Goal: Task Accomplishment & Management: Manage account settings

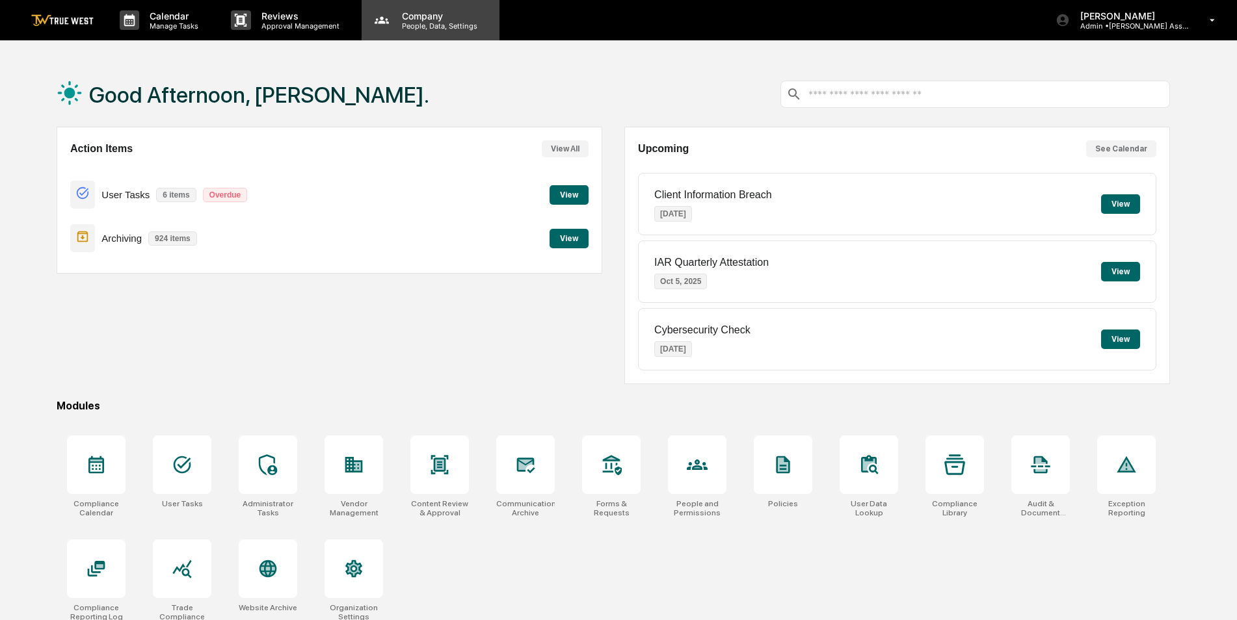
click at [427, 29] on p "People, Data, Settings" at bounding box center [438, 25] width 92 height 9
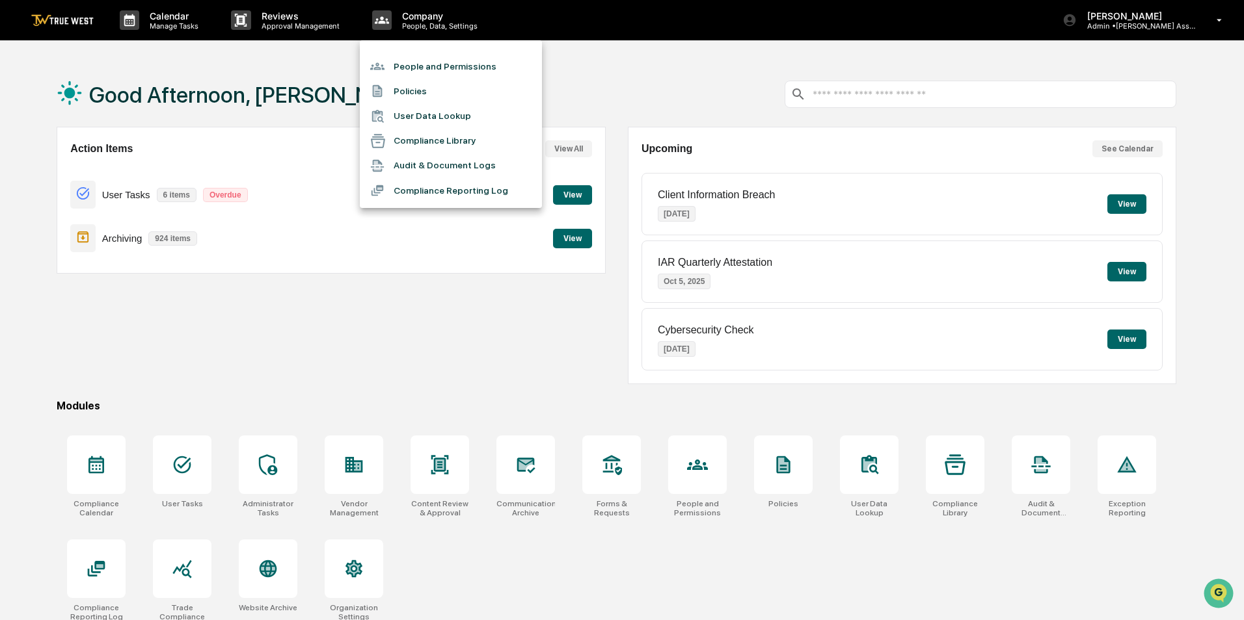
click at [420, 64] on li "People and Permissions" at bounding box center [451, 66] width 182 height 25
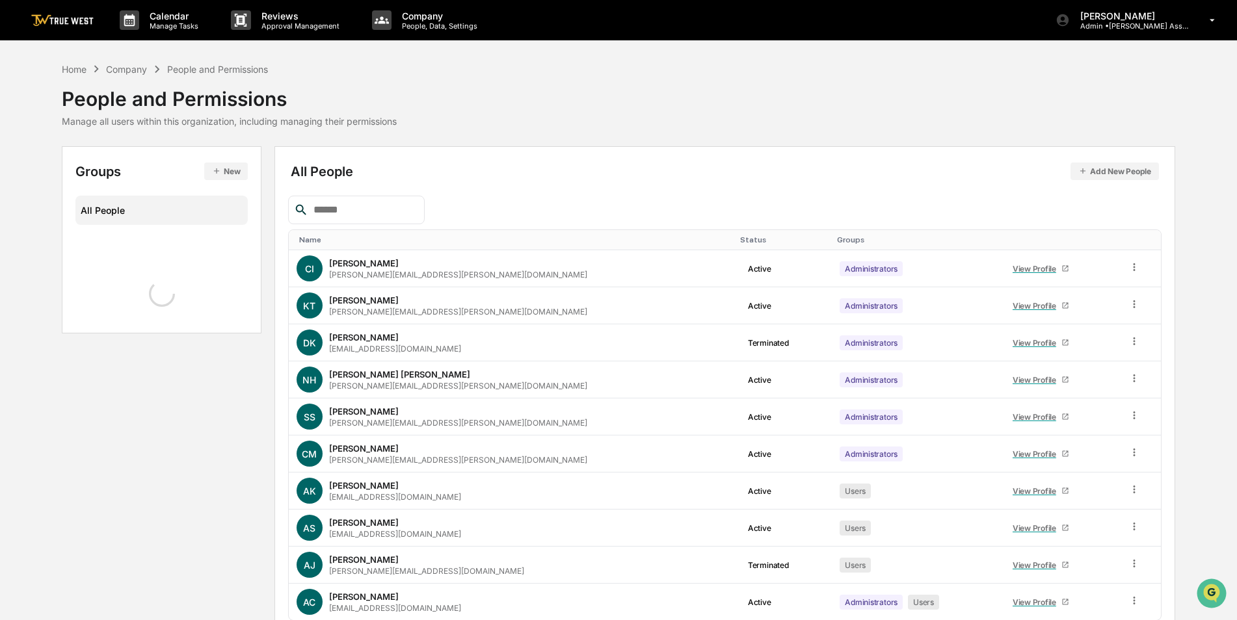
click at [347, 210] on input "text" at bounding box center [363, 210] width 111 height 17
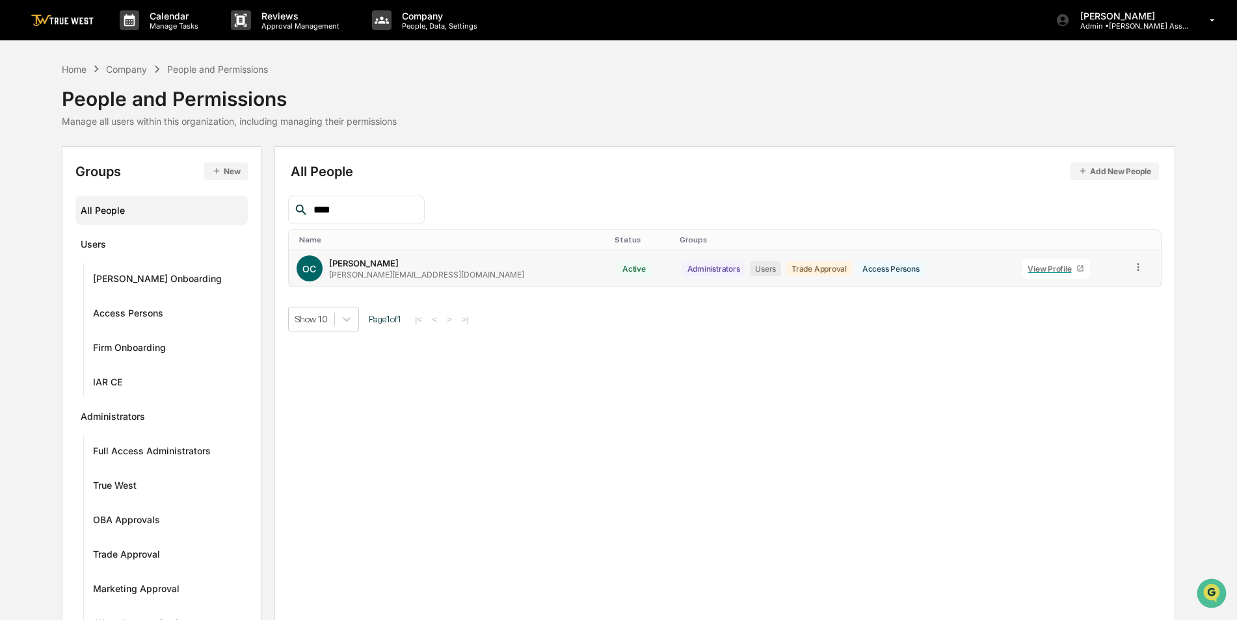
type input "****"
click at [1134, 267] on icon at bounding box center [1138, 267] width 12 height 12
click at [1125, 293] on div "Groups & Permissions" at bounding box center [1078, 289] width 112 height 16
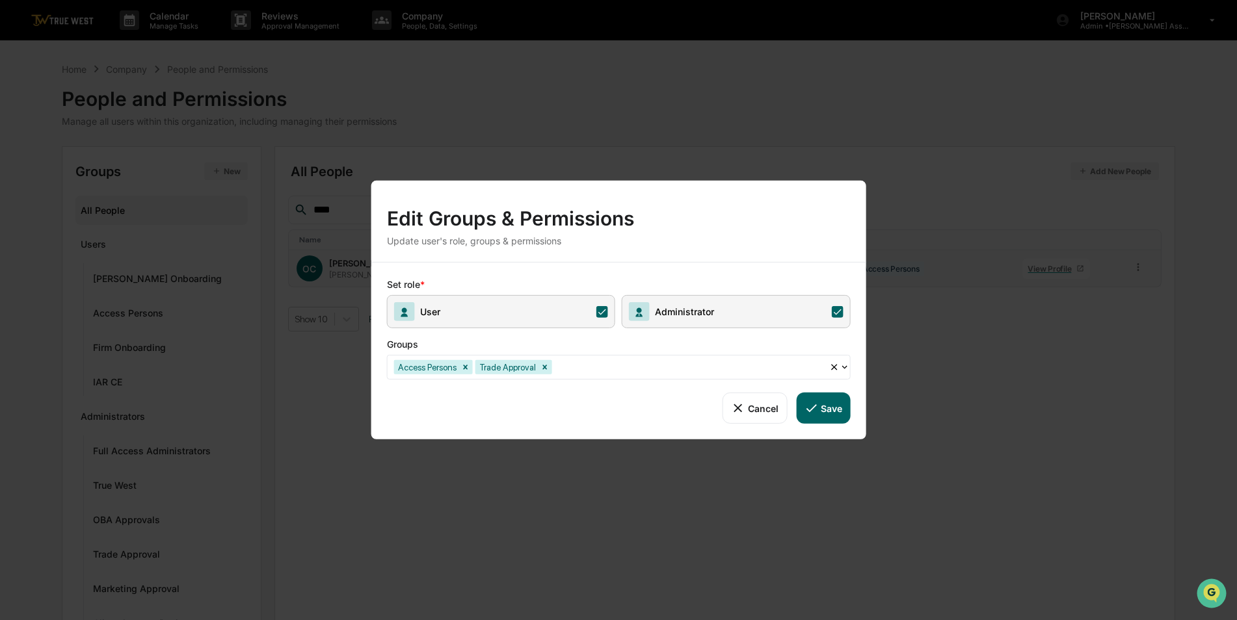
click at [643, 377] on div "Access Persons Trade Approval" at bounding box center [609, 367] width 442 height 20
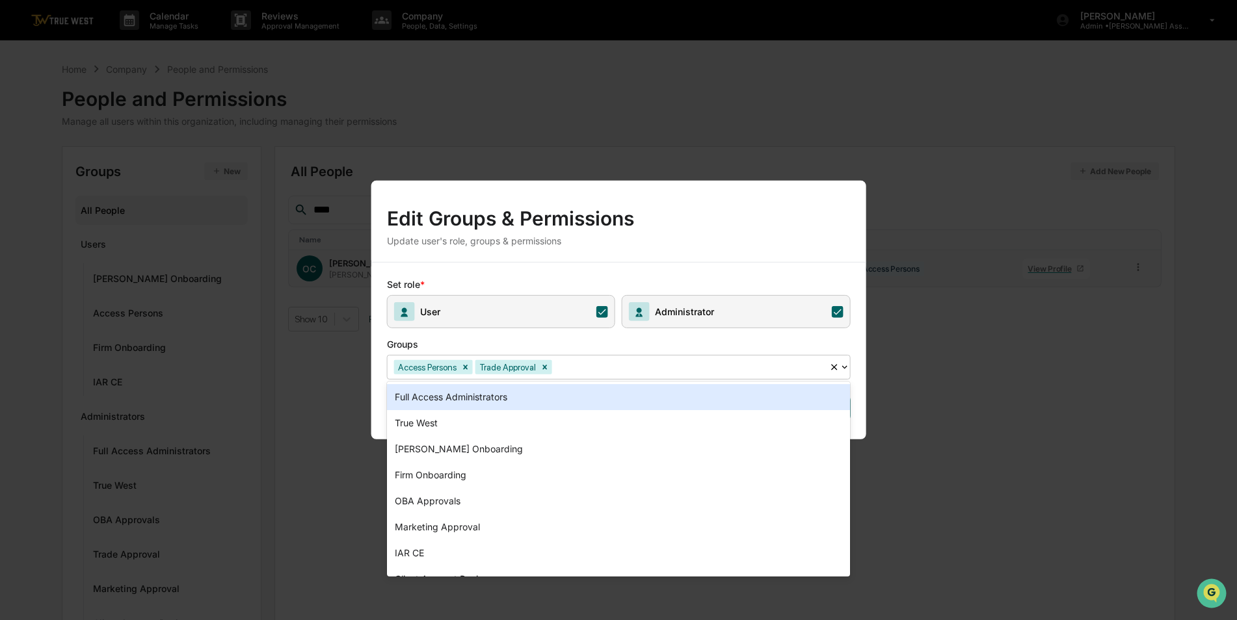
click at [598, 401] on div "Full Access Administrators" at bounding box center [619, 397] width 464 height 26
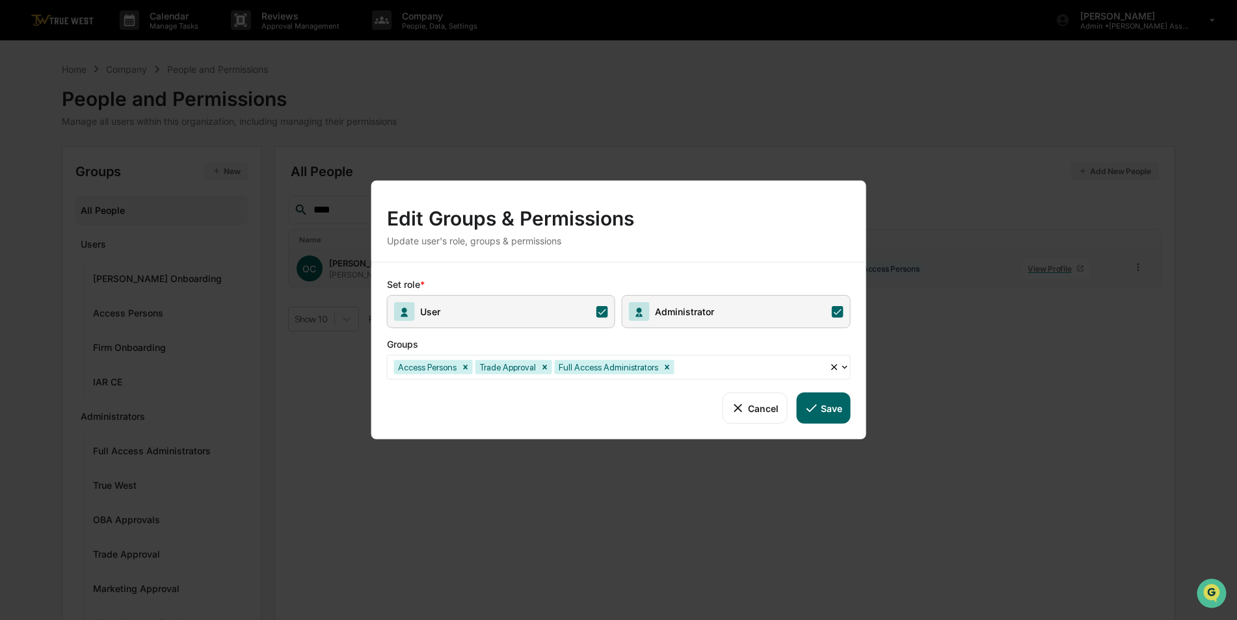
click at [831, 411] on button "Save" at bounding box center [823, 408] width 54 height 31
